Goal: Task Accomplishment & Management: Manage account settings

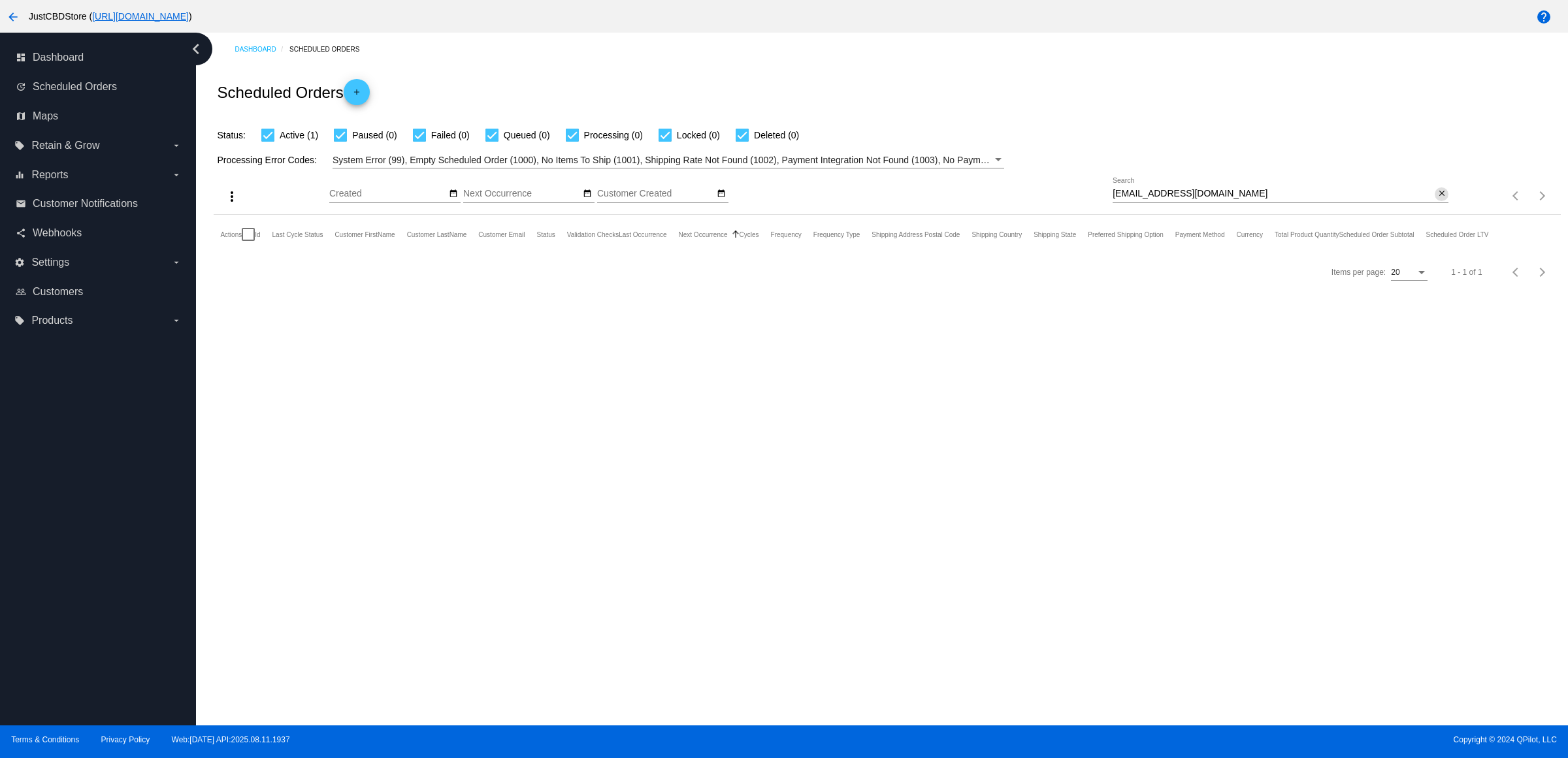
click at [1445, 202] on button "close" at bounding box center [1441, 194] width 14 height 14
click at [1440, 206] on mat-icon "search" at bounding box center [1440, 197] width 16 height 21
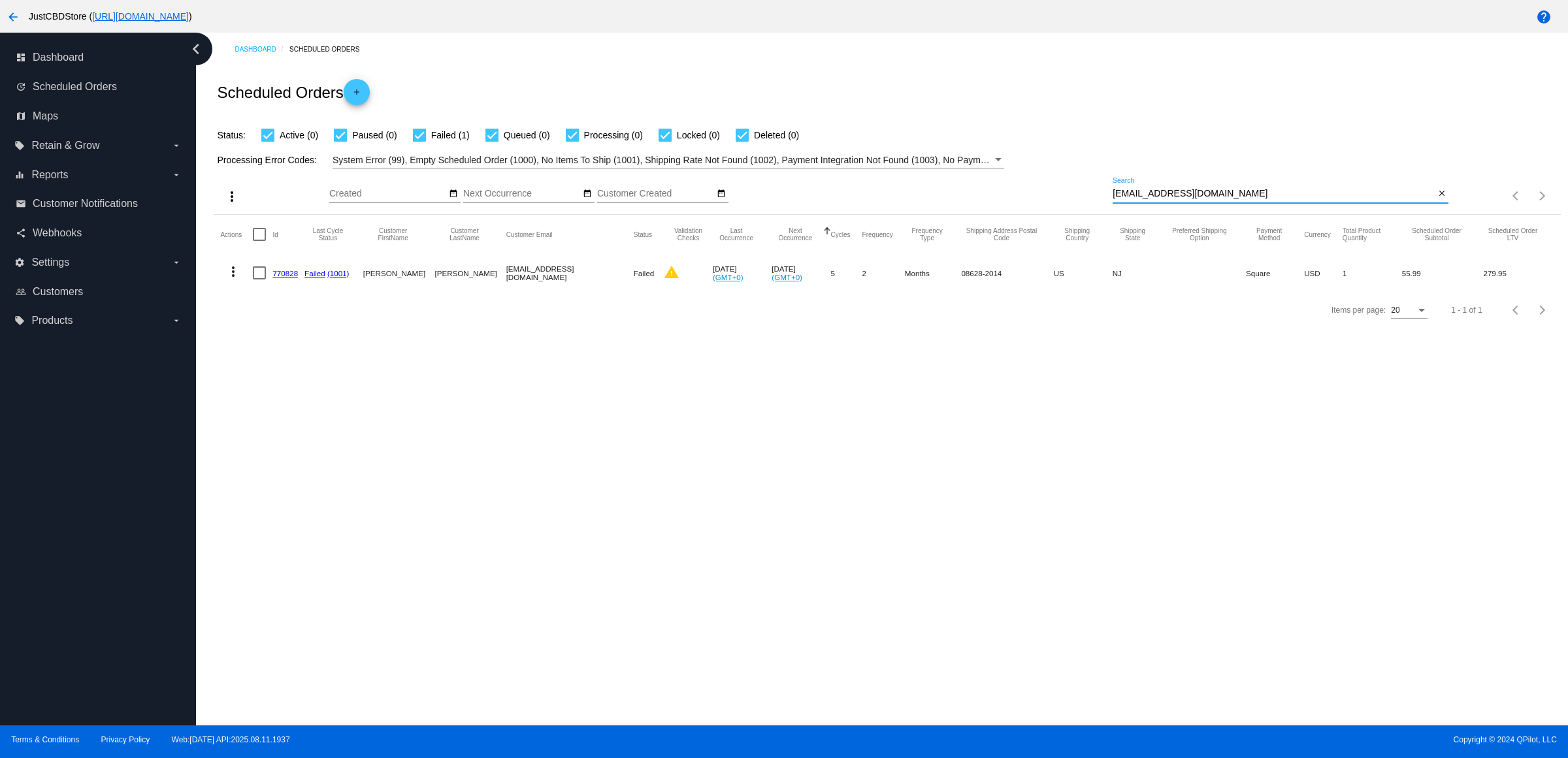
type input "[EMAIL_ADDRESS][DOMAIN_NAME]"
click at [292, 278] on link "770828" at bounding box center [284, 273] width 25 height 8
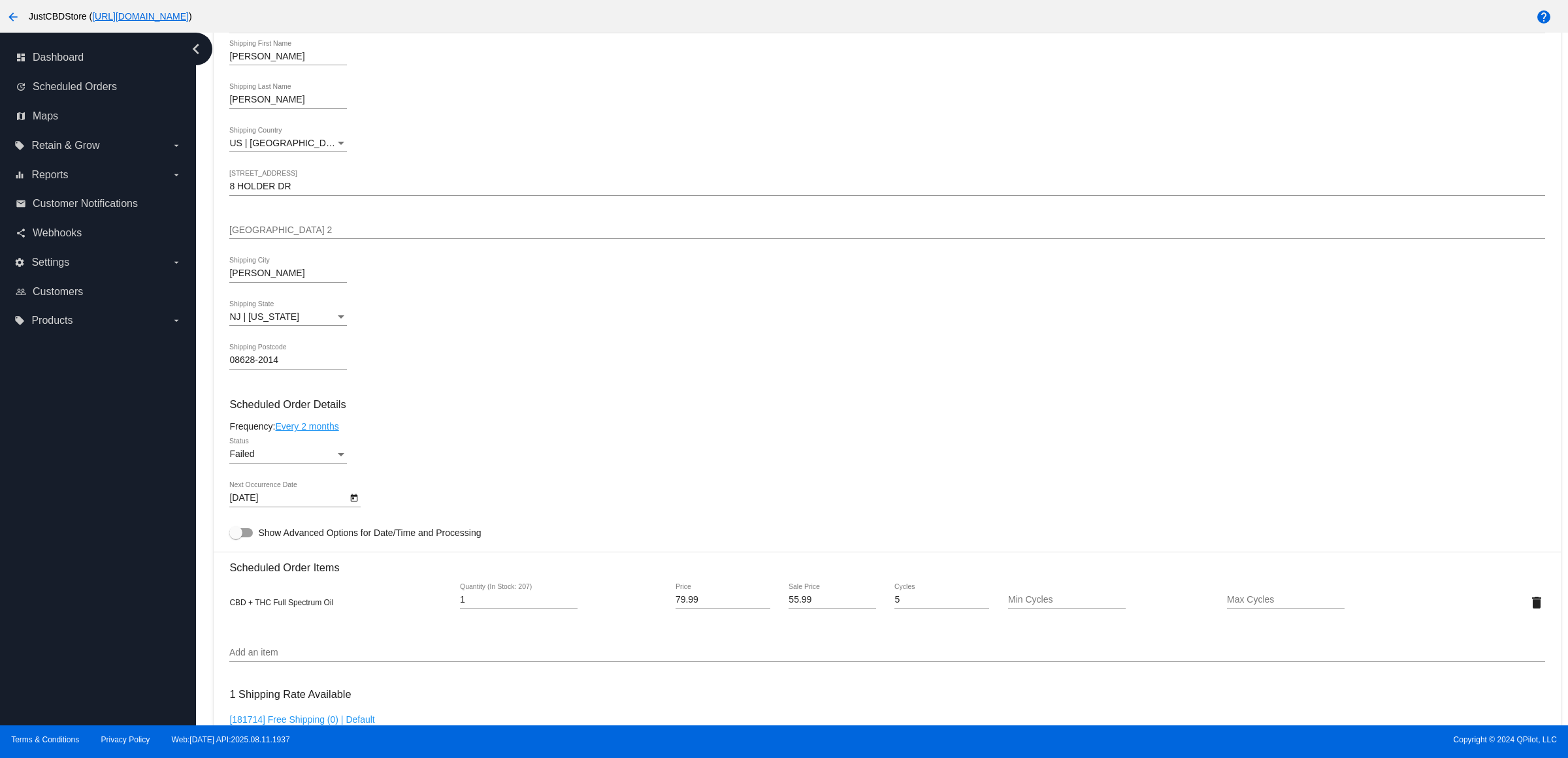
scroll to position [653, 0]
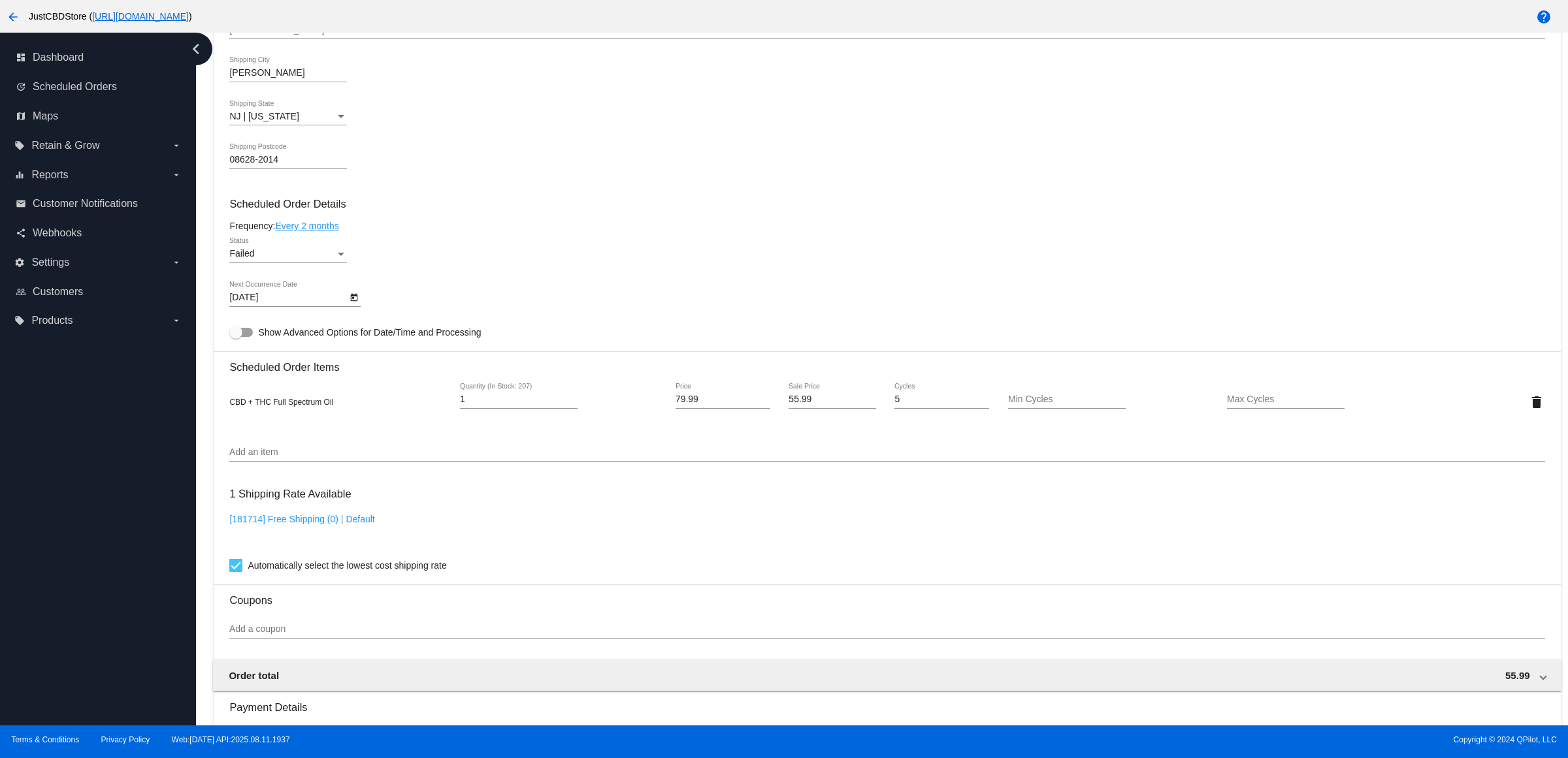
click at [333, 259] on div "Failed" at bounding box center [282, 253] width 105 height 10
click at [325, 229] on span "Paused" at bounding box center [292, 241] width 118 height 27
click at [323, 259] on div "Paused" at bounding box center [282, 253] width 105 height 10
click at [333, 210] on div at bounding box center [784, 379] width 1568 height 758
click at [318, 232] on mat-card-content "Customer 4315464: [PERSON_NAME] [EMAIL_ADDRESS][DOMAIN_NAME] Customer Shipping …" at bounding box center [886, 348] width 1315 height 1231
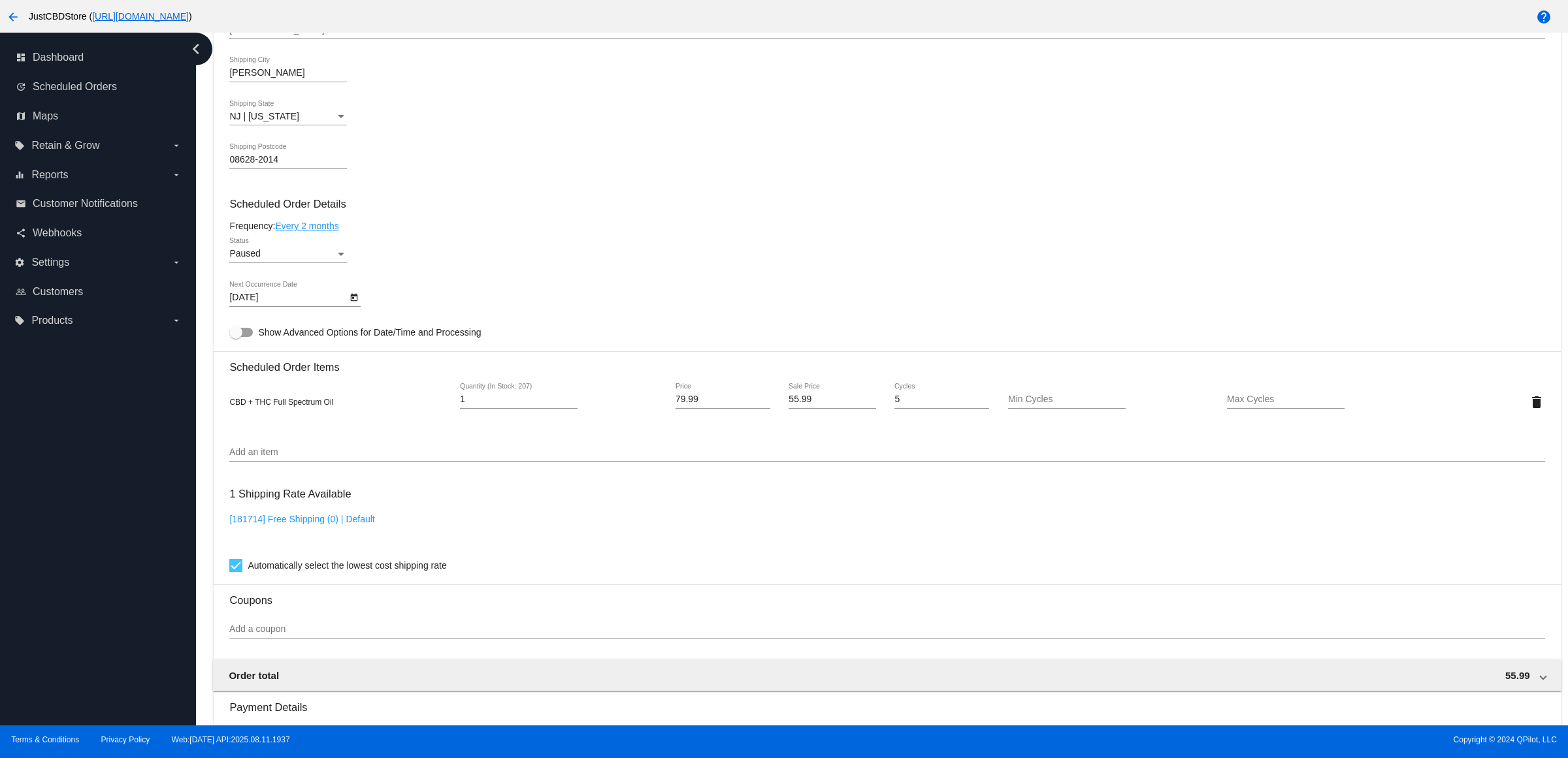
click at [347, 259] on div "Status" at bounding box center [341, 253] width 11 height 10
click at [345, 244] on span "Active" at bounding box center [292, 241] width 118 height 27
click at [389, 232] on div "Frequency: Every 2 months" at bounding box center [886, 225] width 1315 height 10
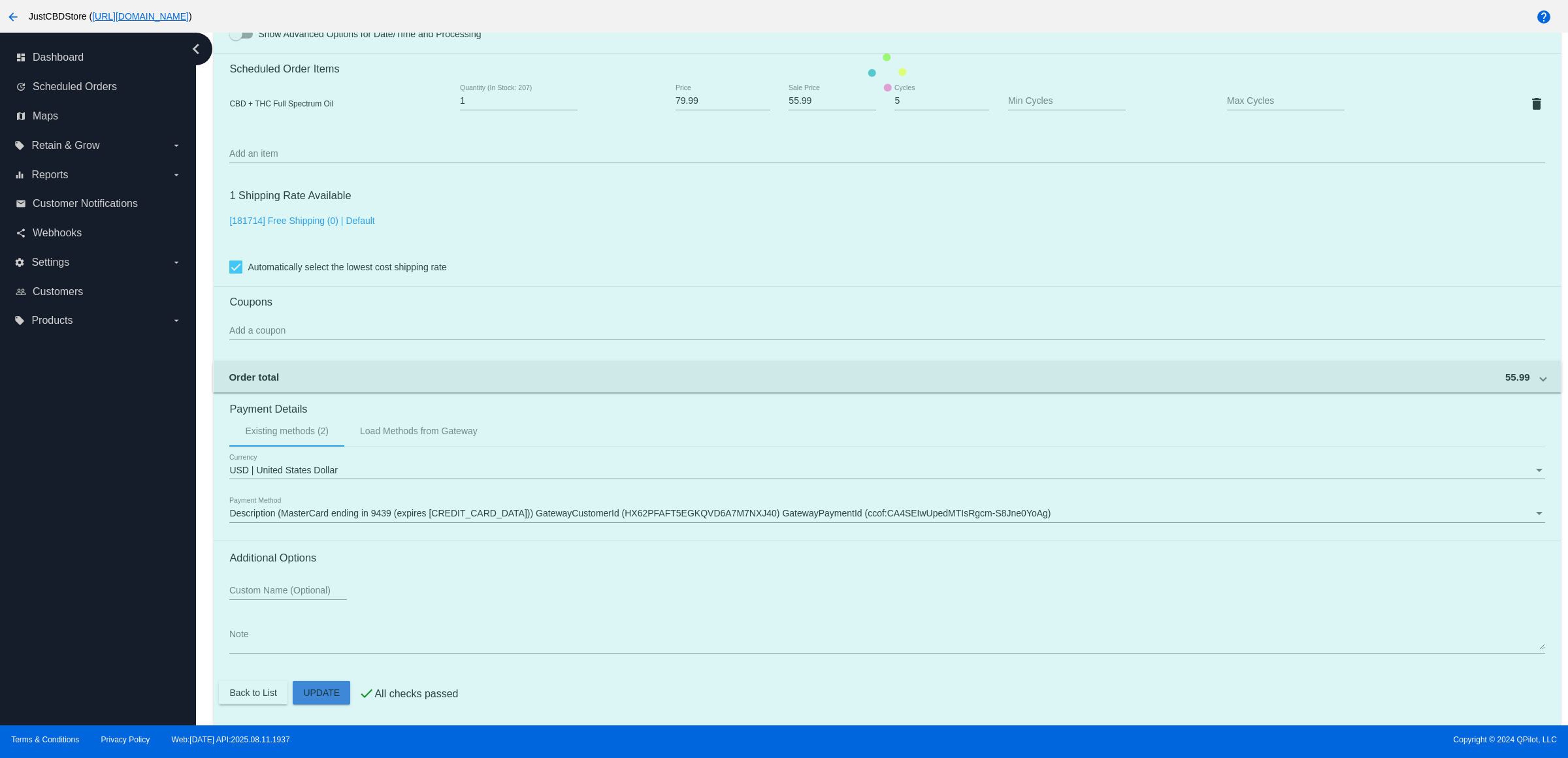
click at [331, 684] on mat-card "Customer 4315464: [PERSON_NAME] [EMAIL_ADDRESS][DOMAIN_NAME] Customer Shipping …" at bounding box center [887, 72] width 1347 height 1306
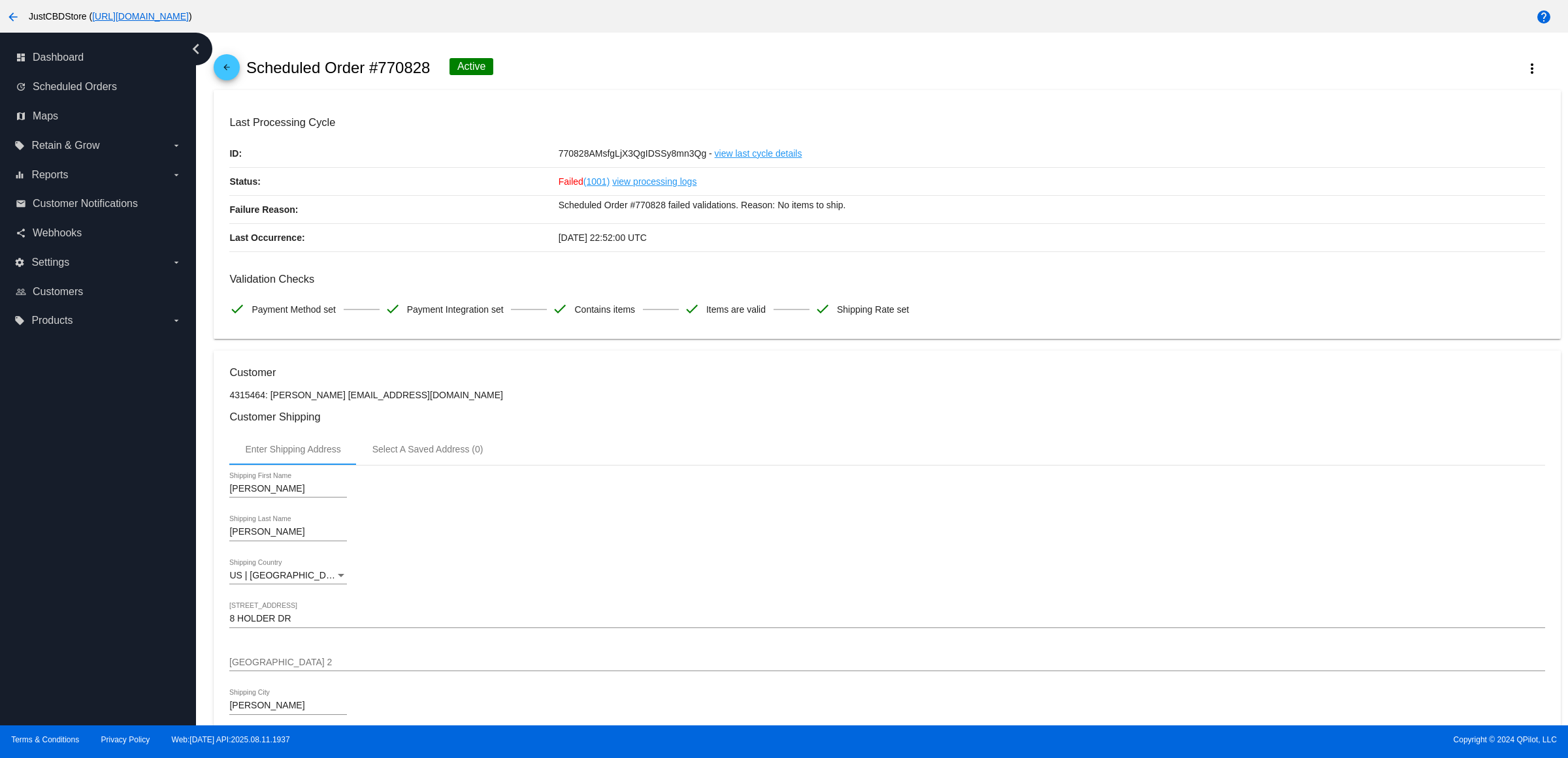
scroll to position [0, 0]
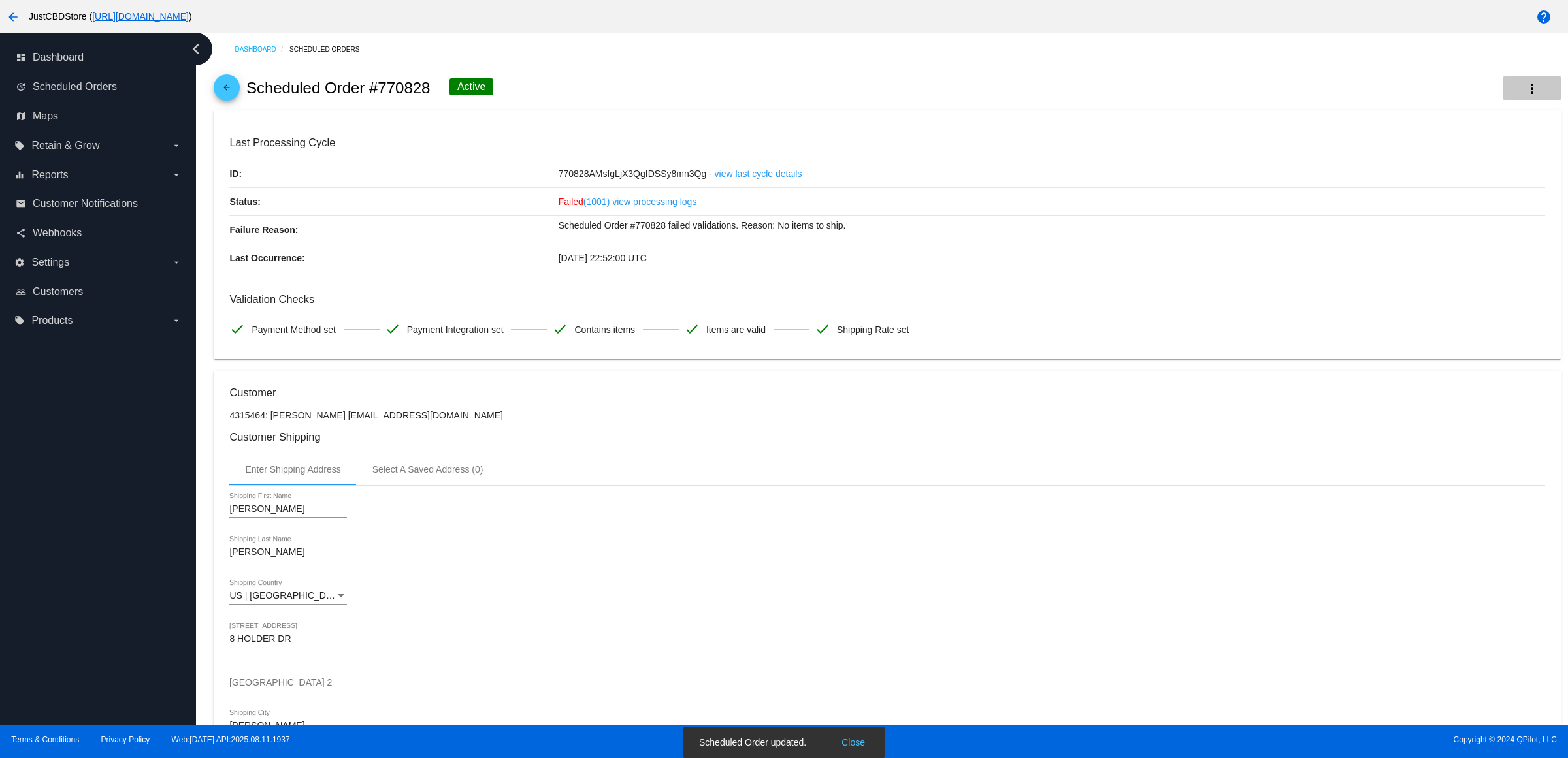
click at [1524, 89] on mat-icon "more_vert" at bounding box center [1531, 89] width 16 height 16
click at [1454, 196] on span "Process Now" at bounding box center [1429, 196] width 54 height 10
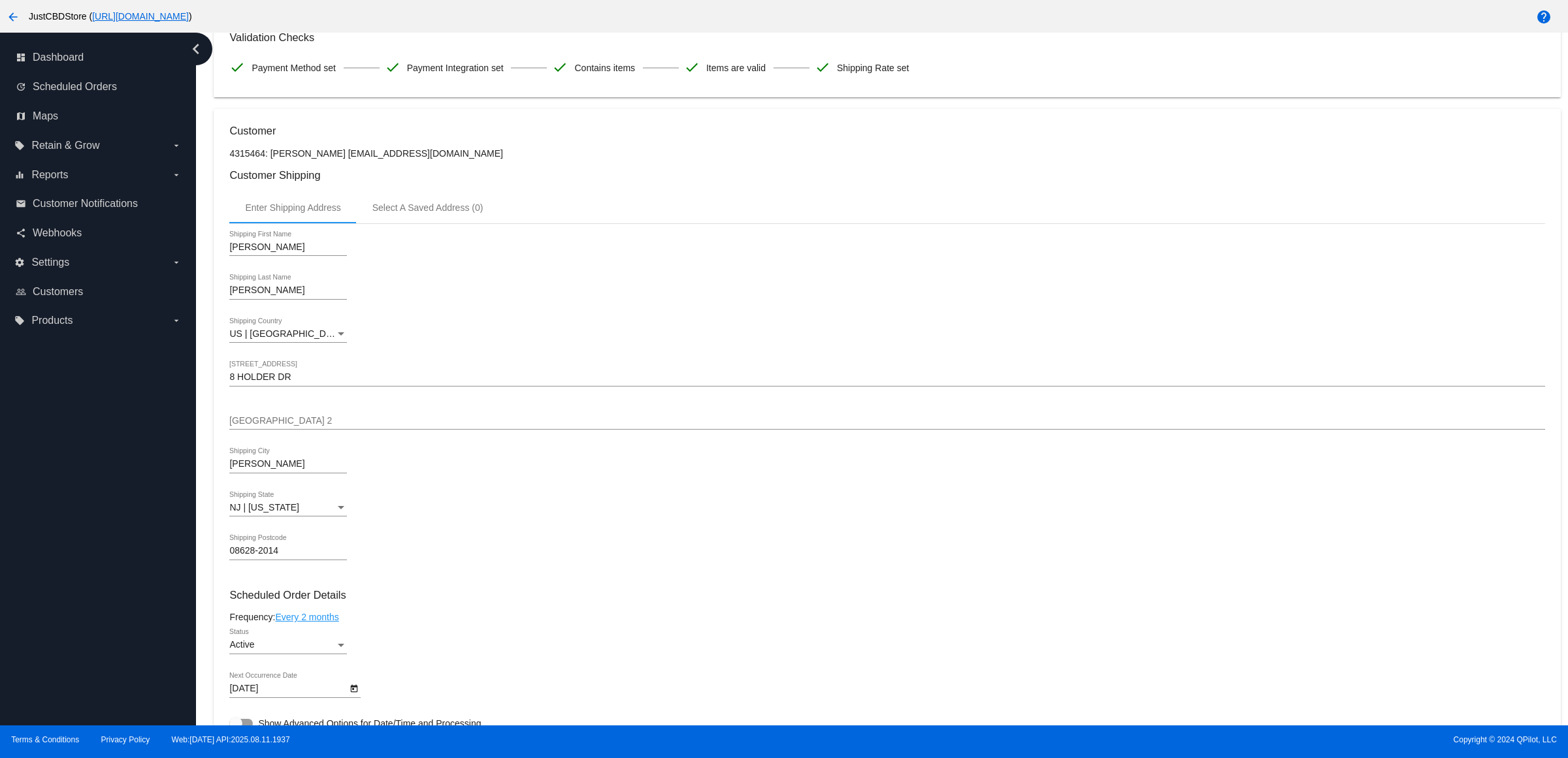
scroll to position [82, 0]
